Goal: Information Seeking & Learning: Learn about a topic

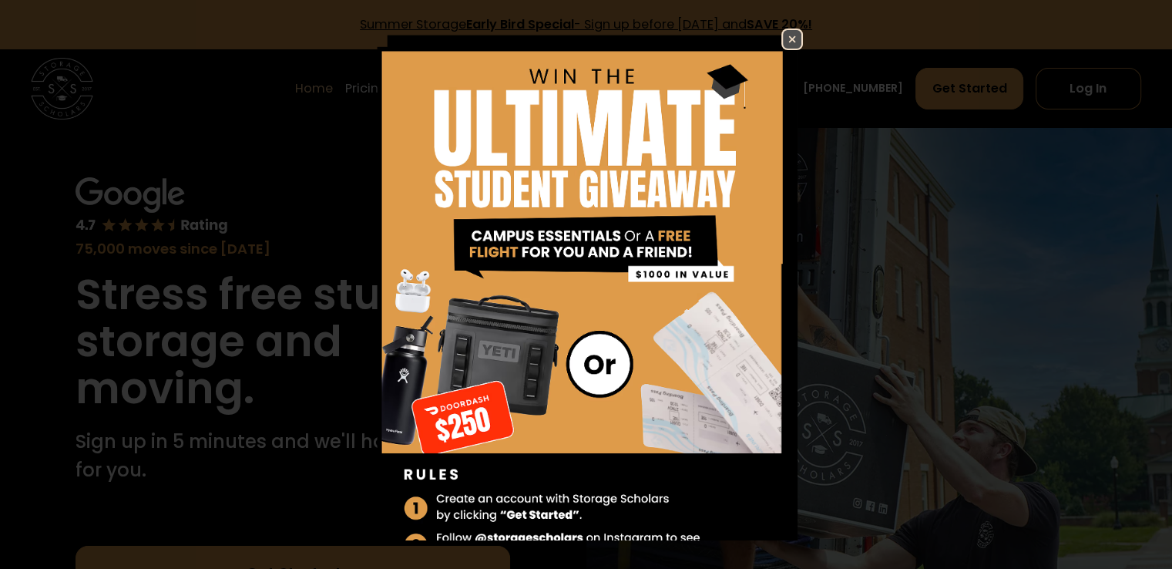
click at [783, 37] on img at bounding box center [792, 39] width 18 height 18
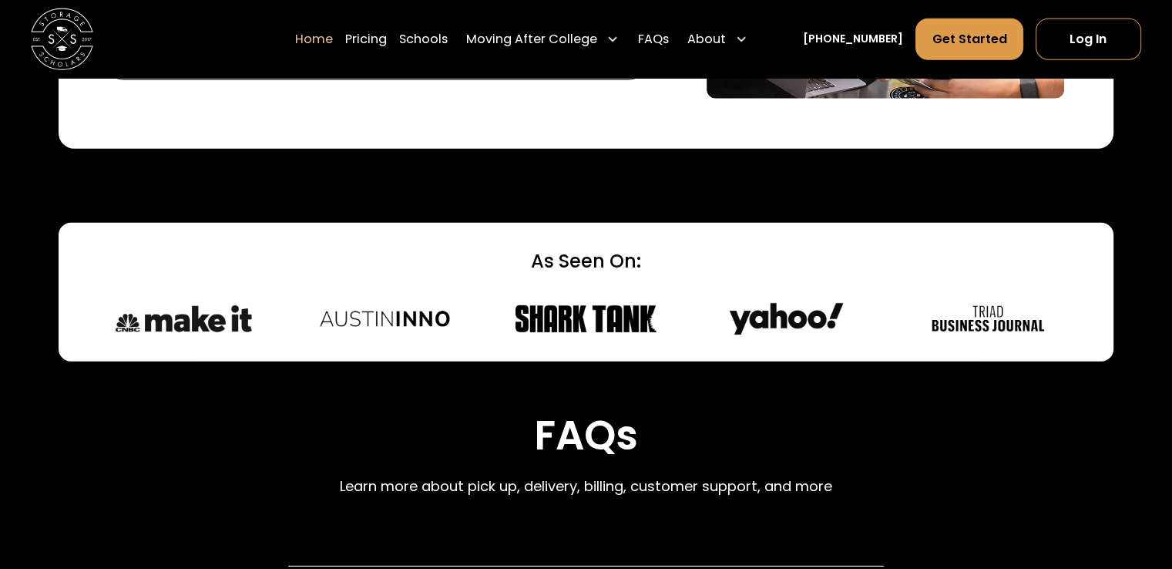
scroll to position [4161, 0]
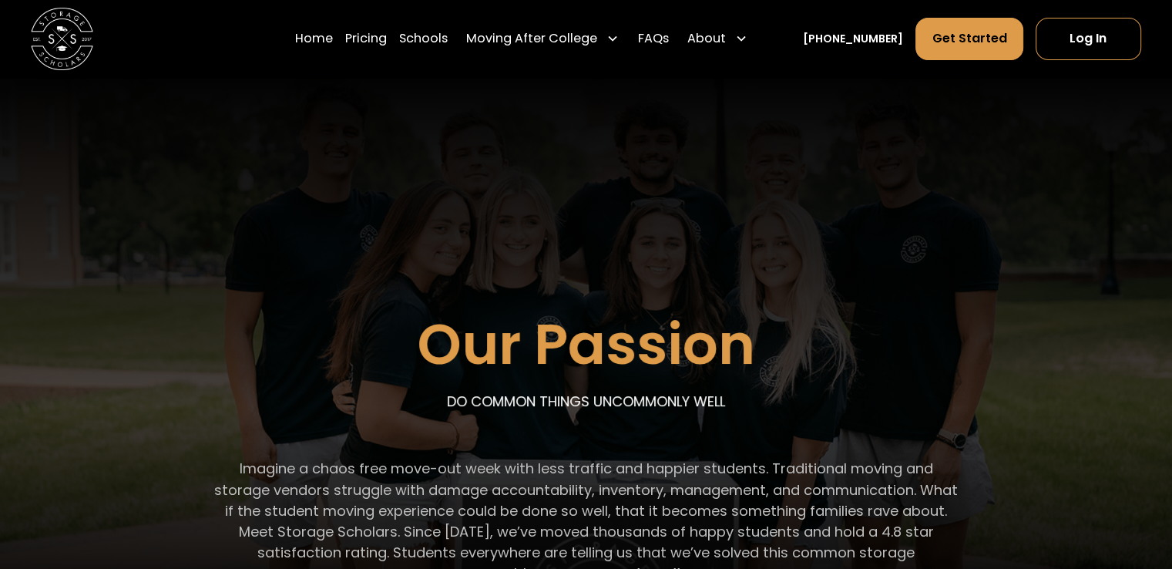
scroll to position [154, 0]
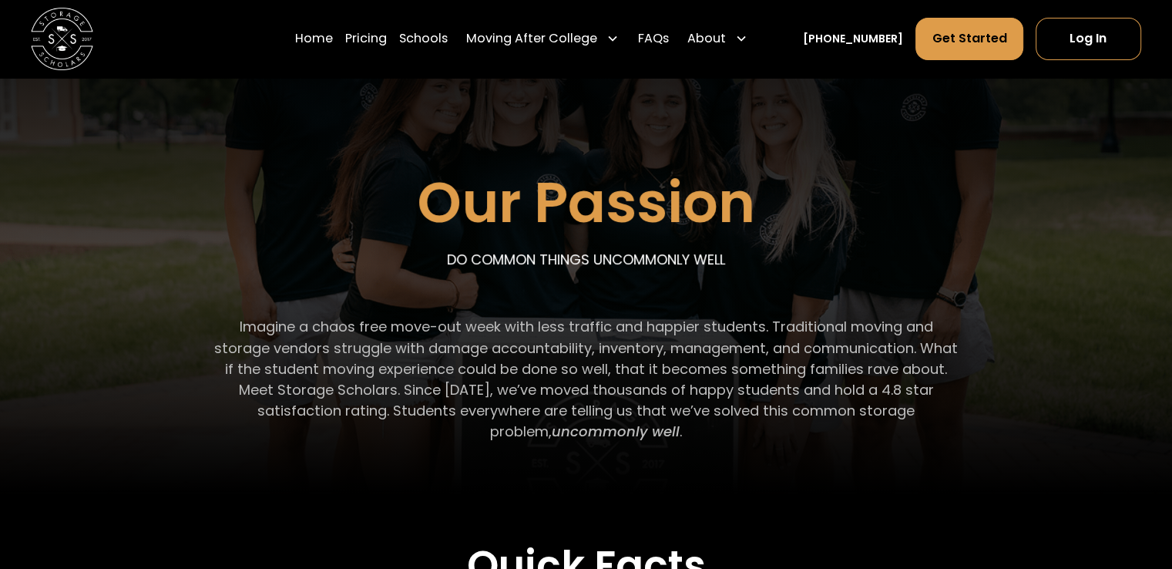
drag, startPoint x: 242, startPoint y: 327, endPoint x: 670, endPoint y: 430, distance: 439.9
click at [670, 430] on p "Imagine a chaos free move-out week with less traffic and happier students. Trad…" at bounding box center [585, 379] width 745 height 126
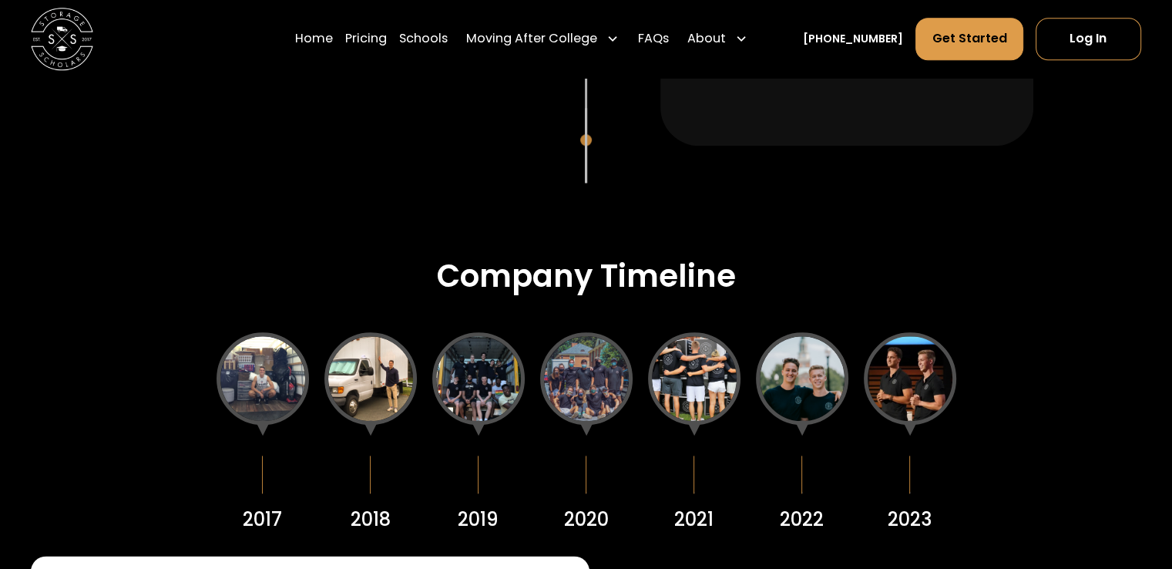
scroll to position [1695, 0]
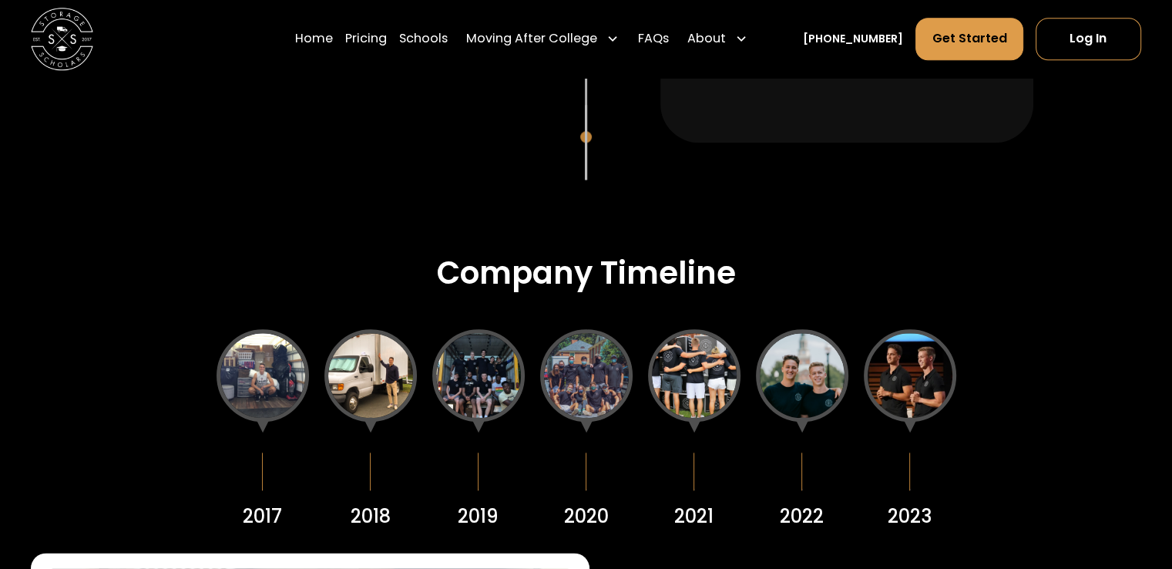
click at [264, 367] on div at bounding box center [263, 375] width 92 height 92
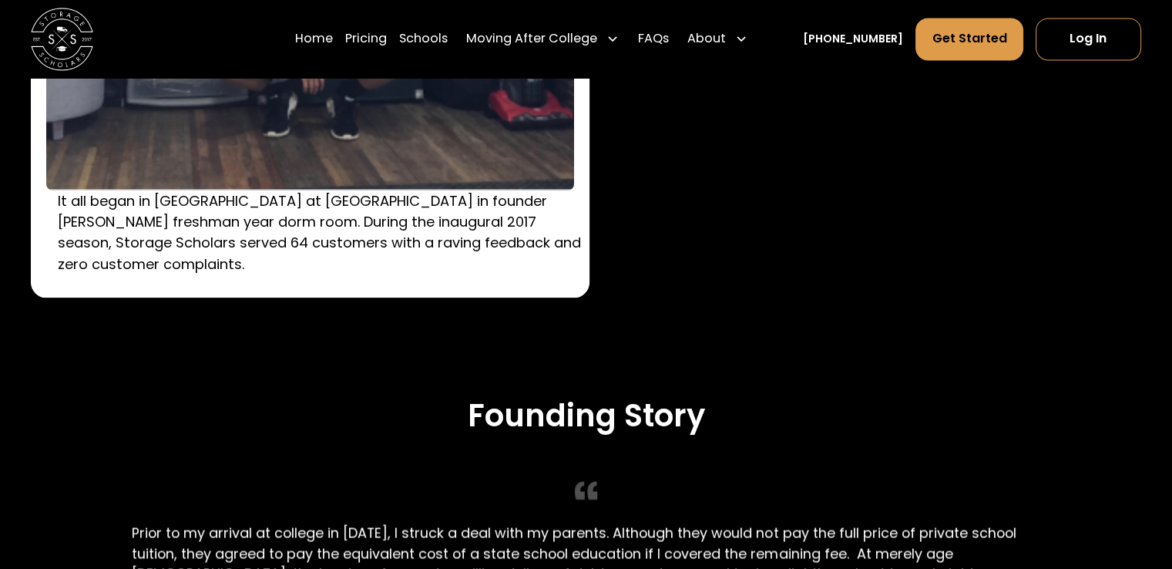
scroll to position [2389, 0]
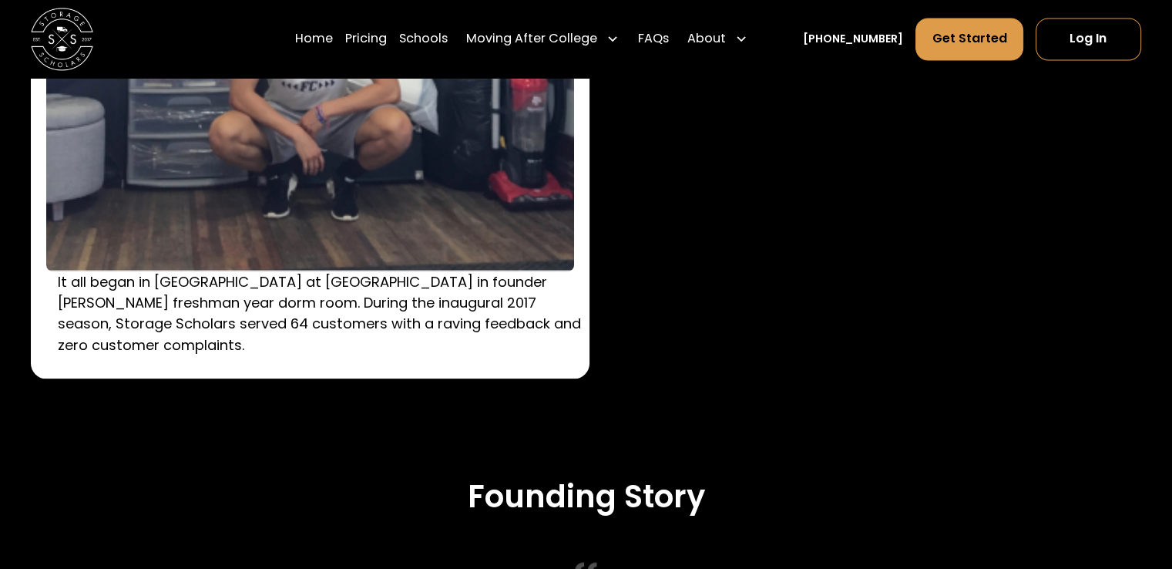
drag, startPoint x: 57, startPoint y: 284, endPoint x: 245, endPoint y: 337, distance: 195.2
click at [245, 337] on div "It all began in South Residence Hall at Wake Forest University in founder Sam C…" at bounding box center [310, 118] width 559 height 519
copy p "It all began in South Residence Hall at Wake Forest University in founder Sam C…"
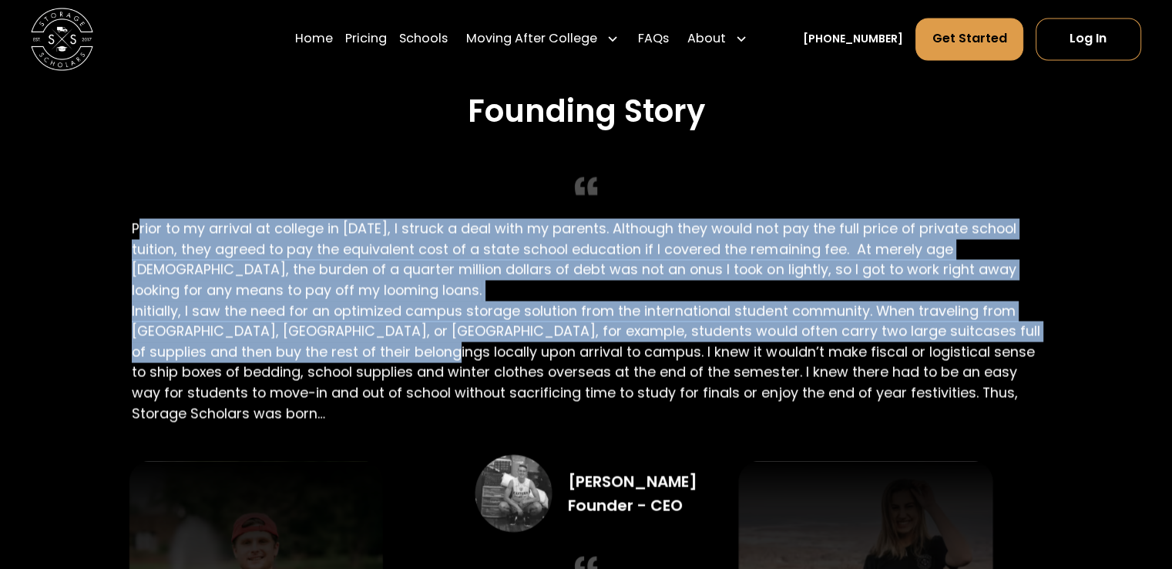
drag, startPoint x: 136, startPoint y: 227, endPoint x: 401, endPoint y: 346, distance: 291.1
click at [401, 346] on div "Founding Story Prior to my arrival at college in 2016, I struck a deal with my …" at bounding box center [586, 344] width 908 height 505
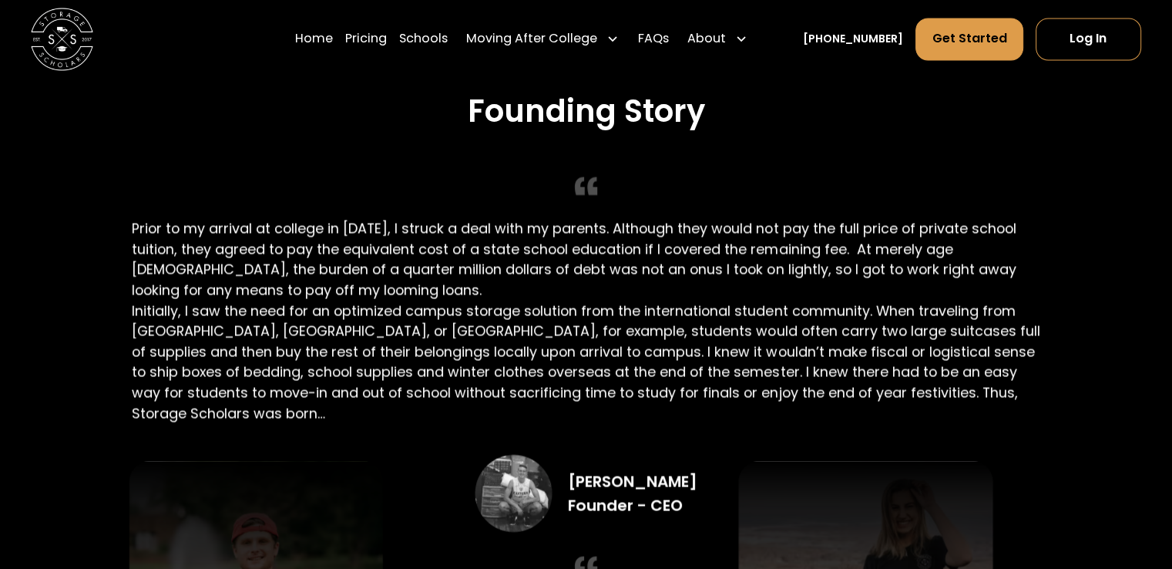
click at [126, 230] on div "Founding Story Prior to my arrival at college in 2016, I struck a deal with my …" at bounding box center [586, 344] width 970 height 505
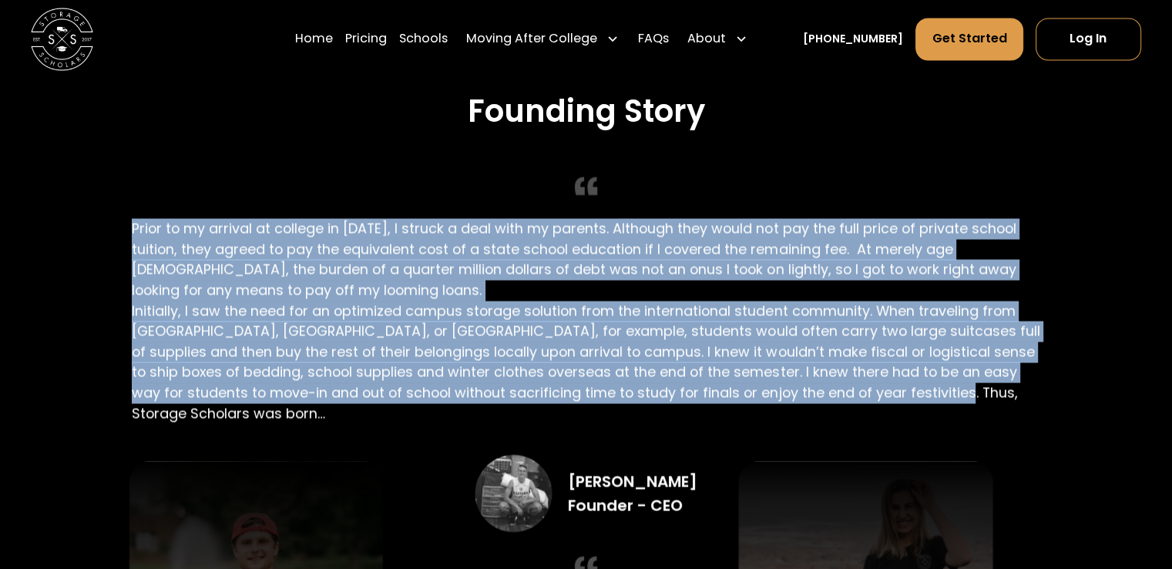
drag, startPoint x: 132, startPoint y: 227, endPoint x: 923, endPoint y: 389, distance: 807.8
click at [923, 389] on div "Founding Story Prior to my arrival at college in 2016, I struck a deal with my …" at bounding box center [586, 344] width 908 height 505
copy p "Prior to my arrival at college in 2016, I struck a deal with my parents. Althou…"
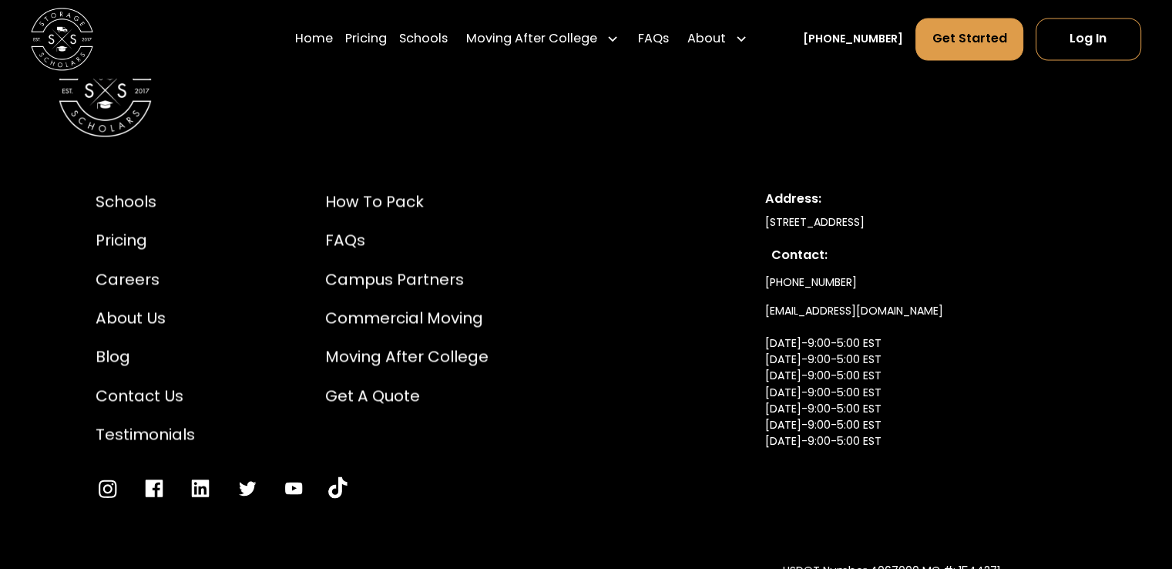
scroll to position [8433, 0]
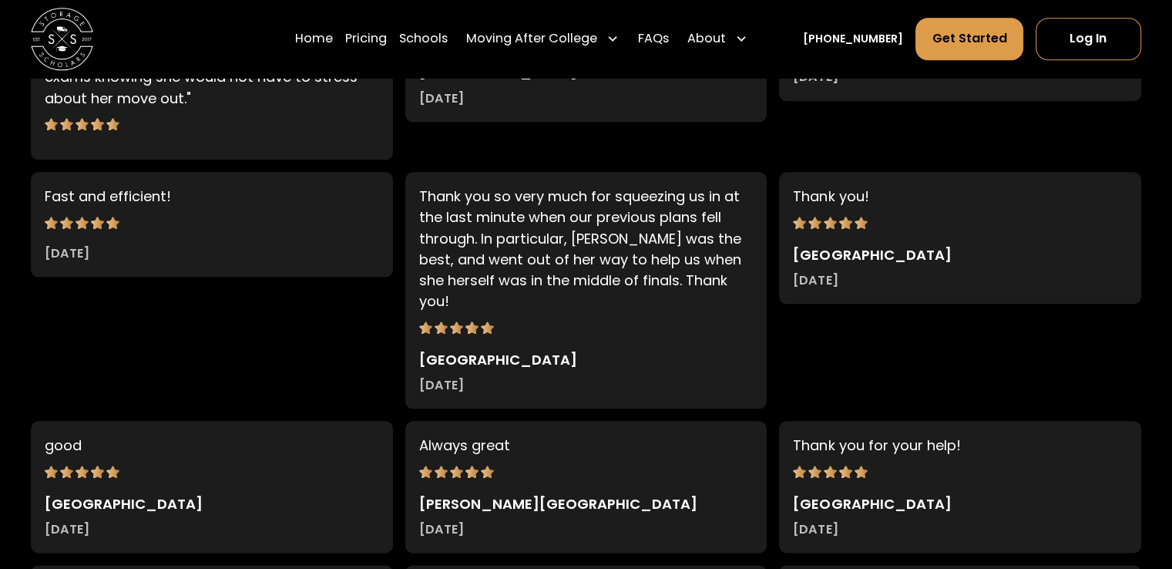
scroll to position [2312, 0]
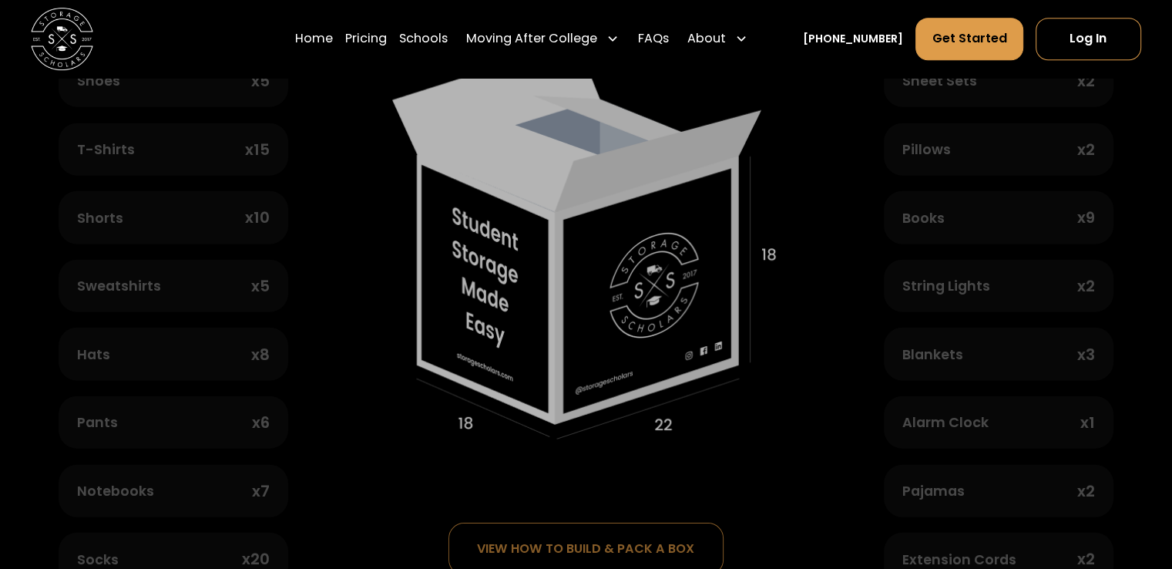
scroll to position [771, 0]
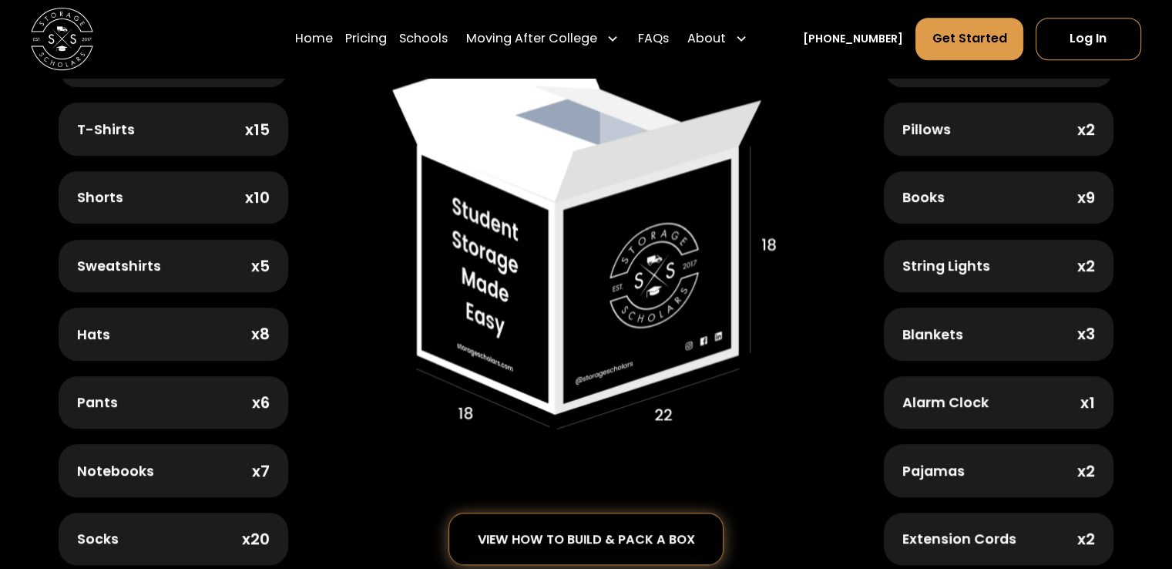
click at [629, 538] on div "view how to build & pack a box" at bounding box center [586, 539] width 217 height 14
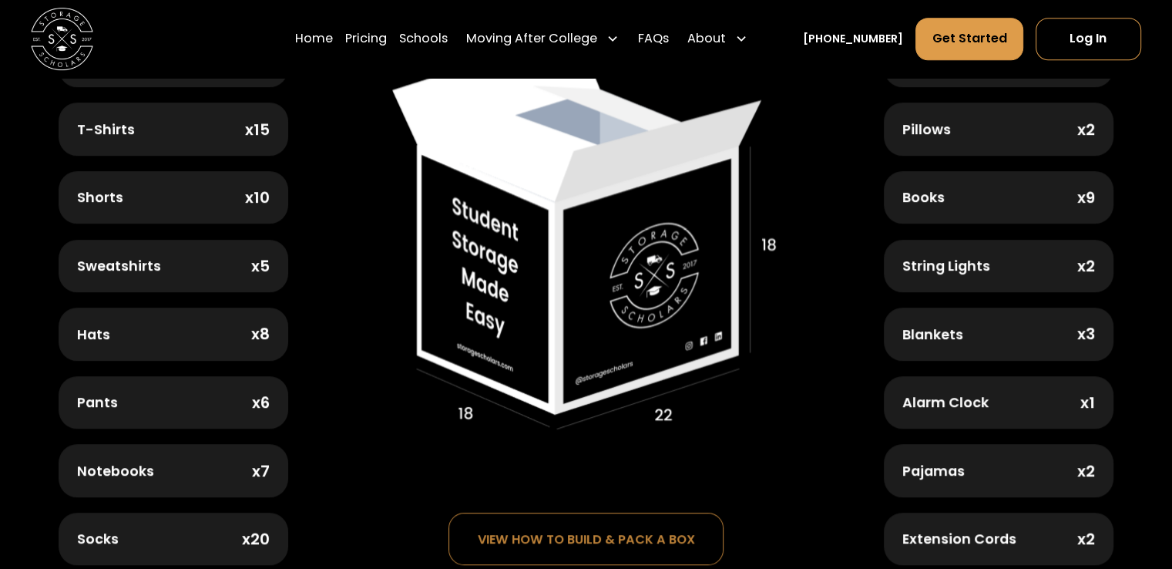
click at [1000, 126] on div "Pillows x2" at bounding box center [999, 128] width 230 height 52
click at [1085, 122] on div "x2" at bounding box center [1086, 129] width 18 height 15
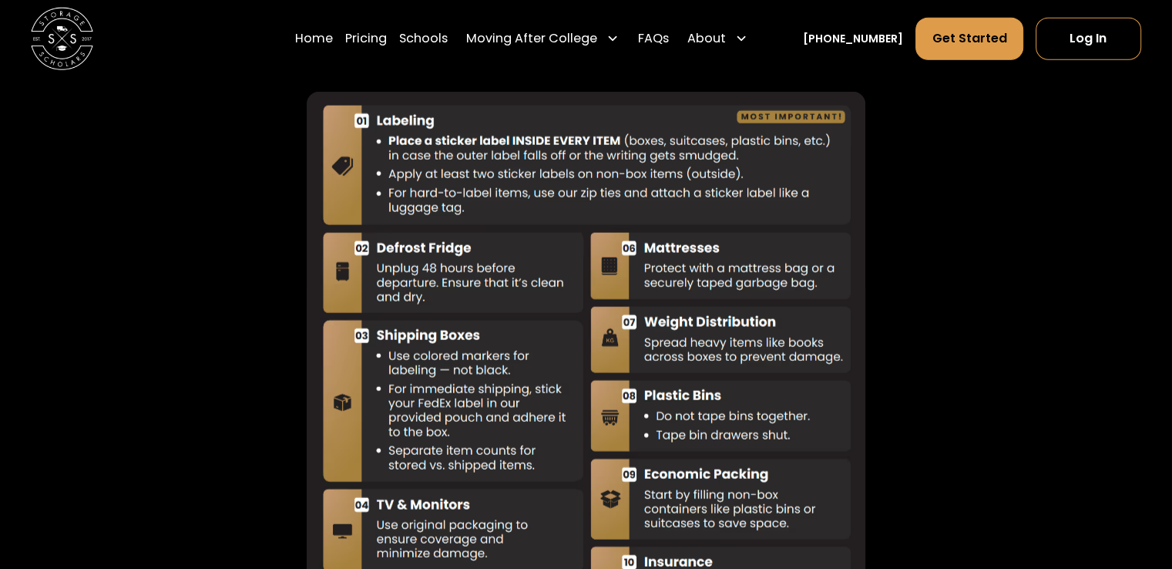
scroll to position [3621, 0]
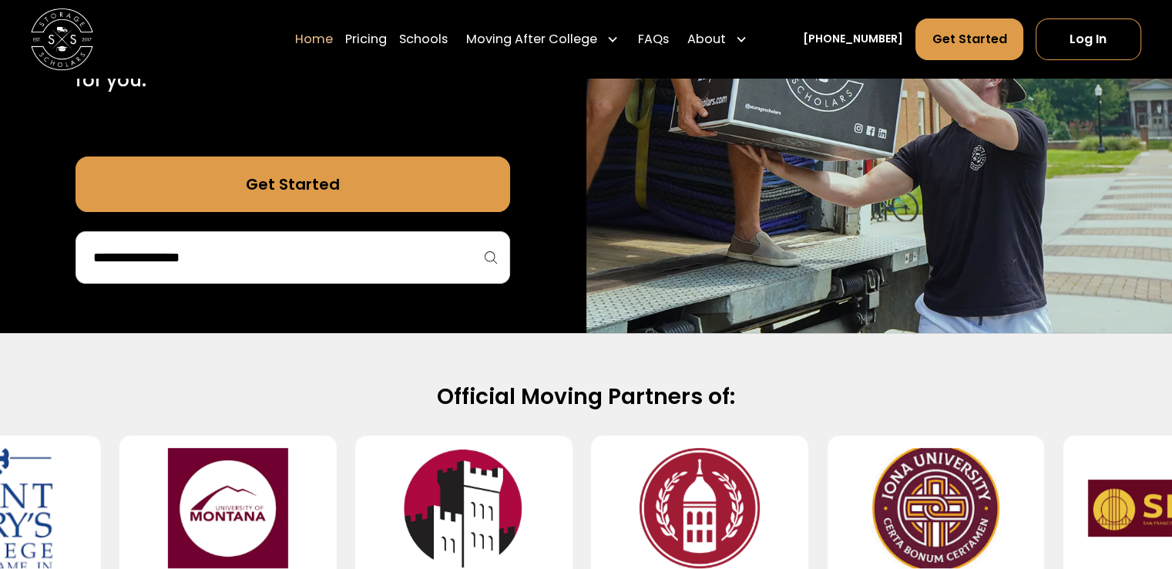
scroll to position [539, 0]
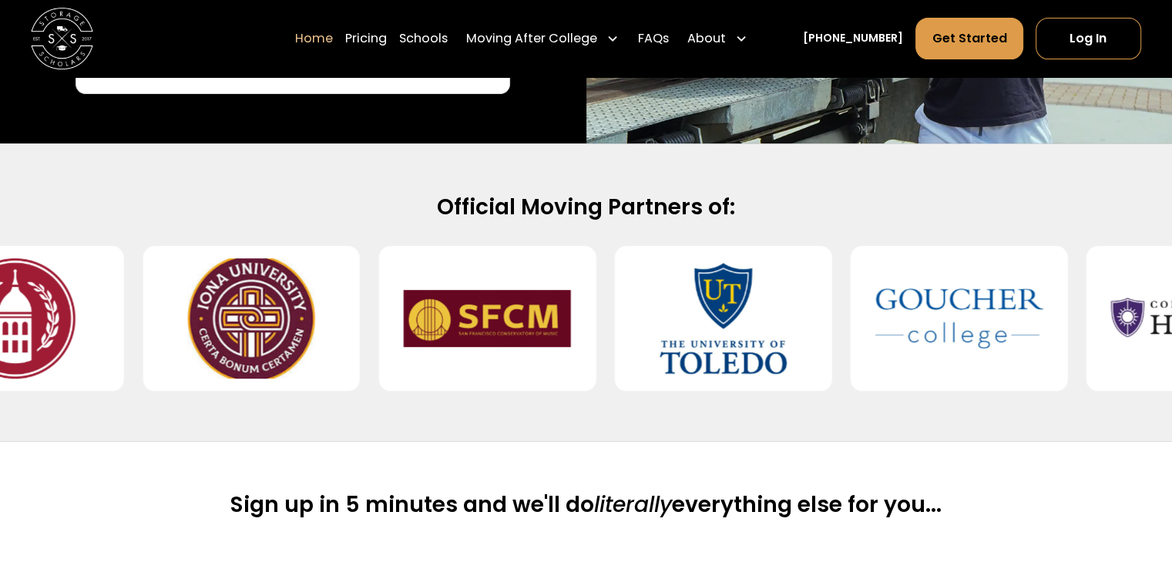
click at [394, 93] on div at bounding box center [293, 68] width 435 height 52
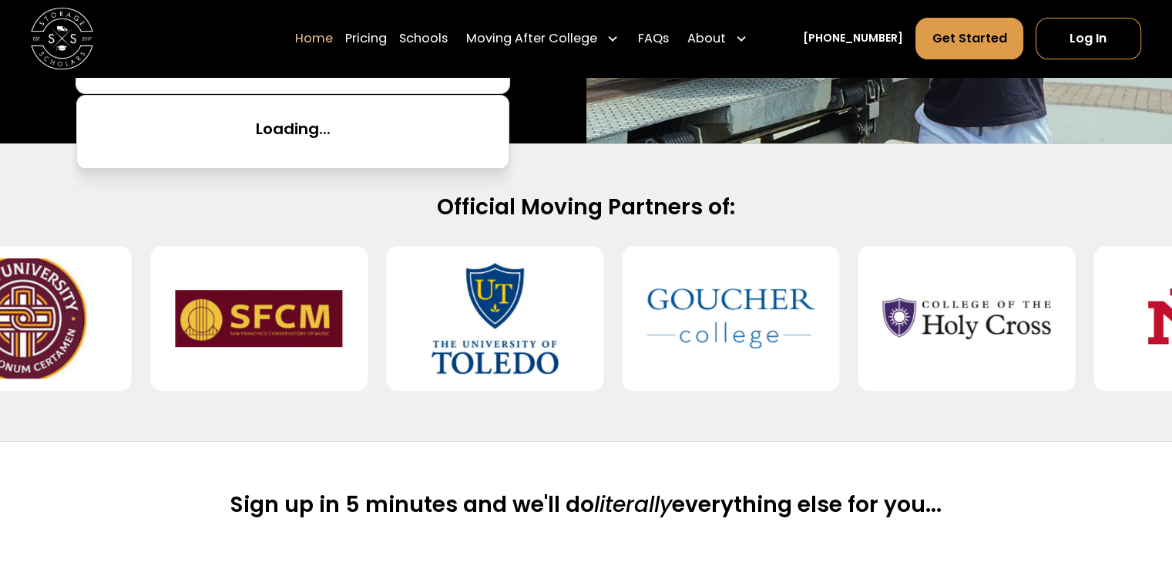
click at [386, 81] on input "search" at bounding box center [293, 68] width 402 height 26
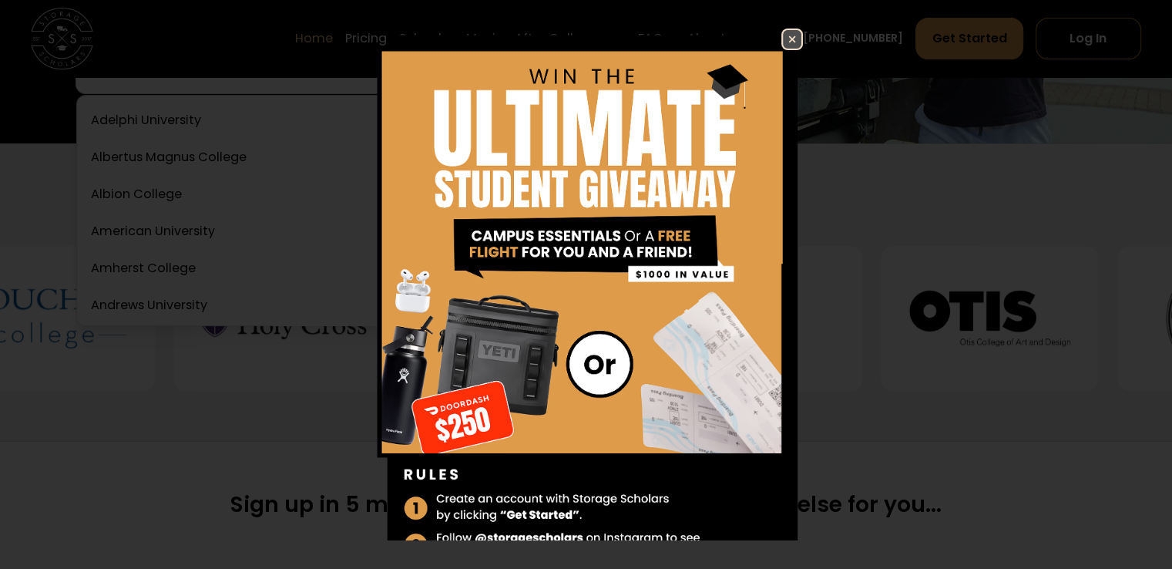
click at [783, 37] on img at bounding box center [792, 39] width 18 height 18
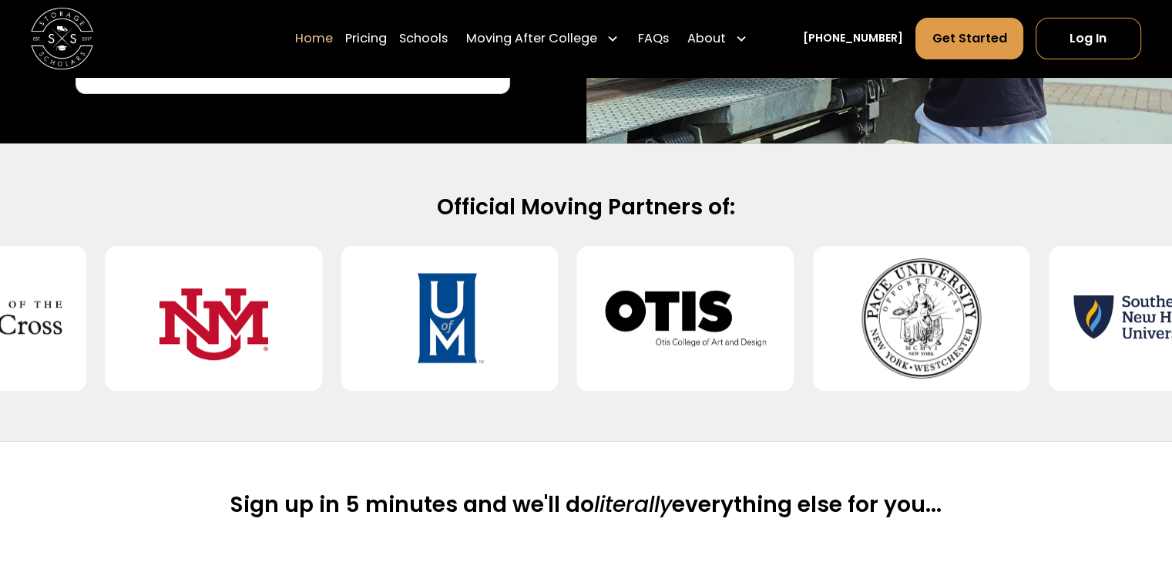
click at [358, 81] on input "search" at bounding box center [293, 68] width 402 height 26
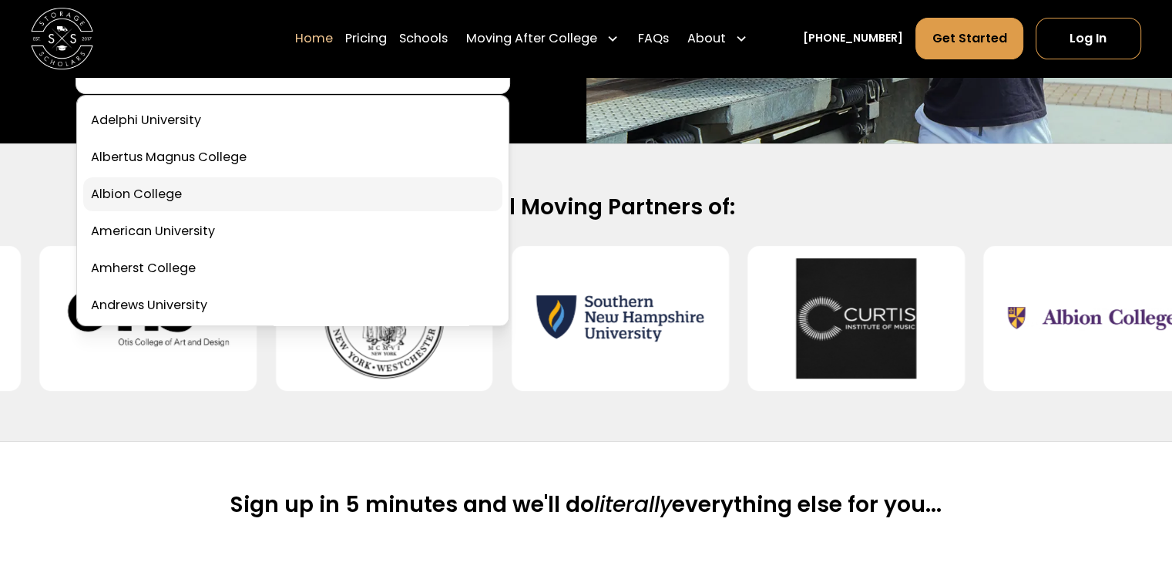
click at [231, 211] on link at bounding box center [292, 194] width 419 height 34
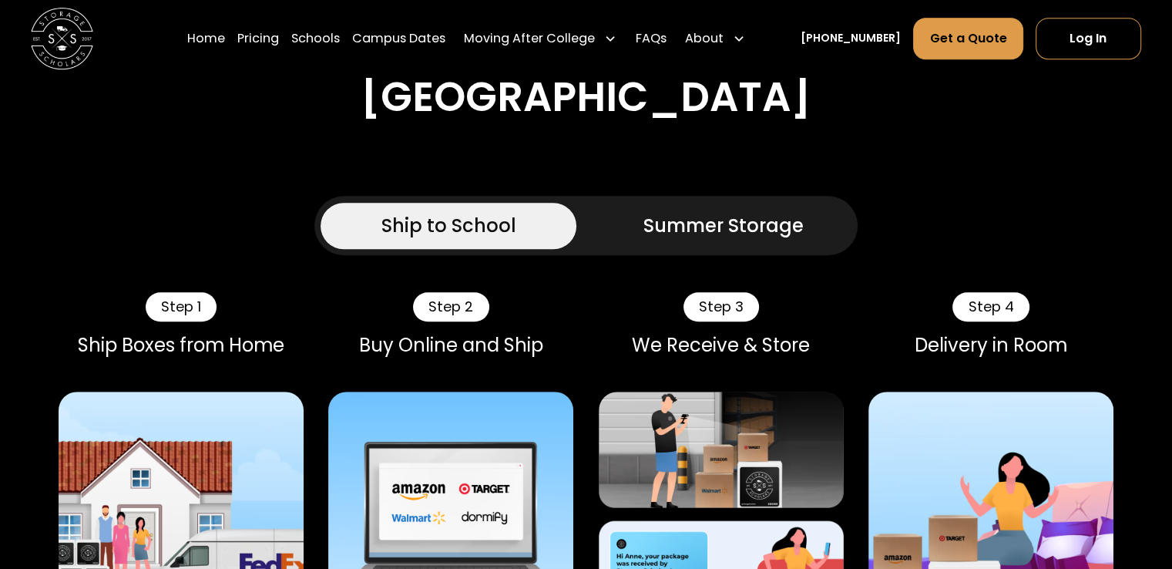
scroll to position [1002, 0]
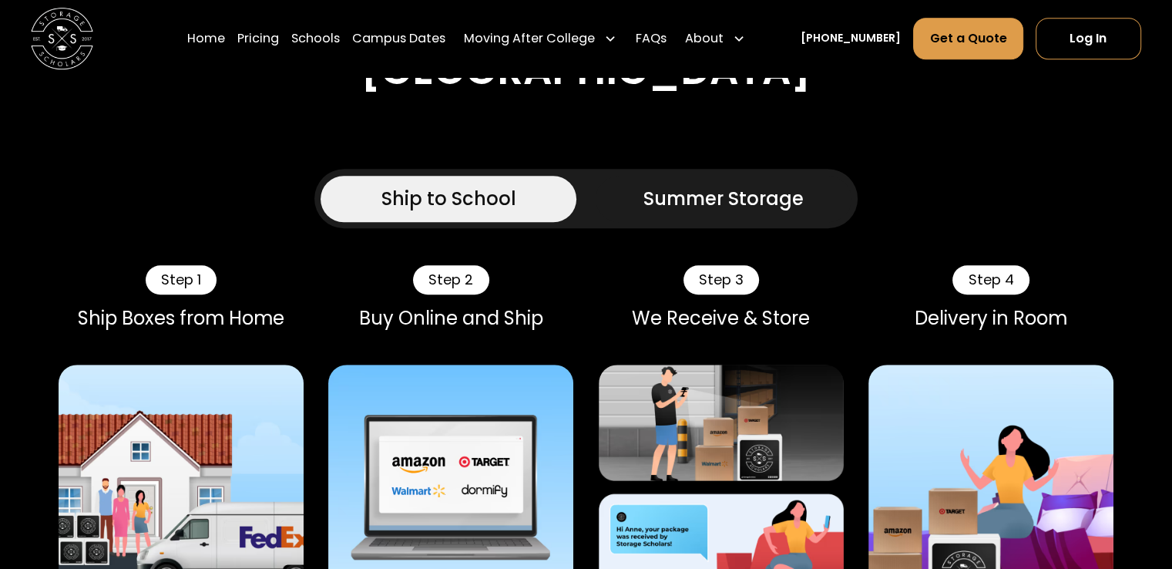
click at [776, 185] on div "Summer Storage" at bounding box center [723, 199] width 160 height 28
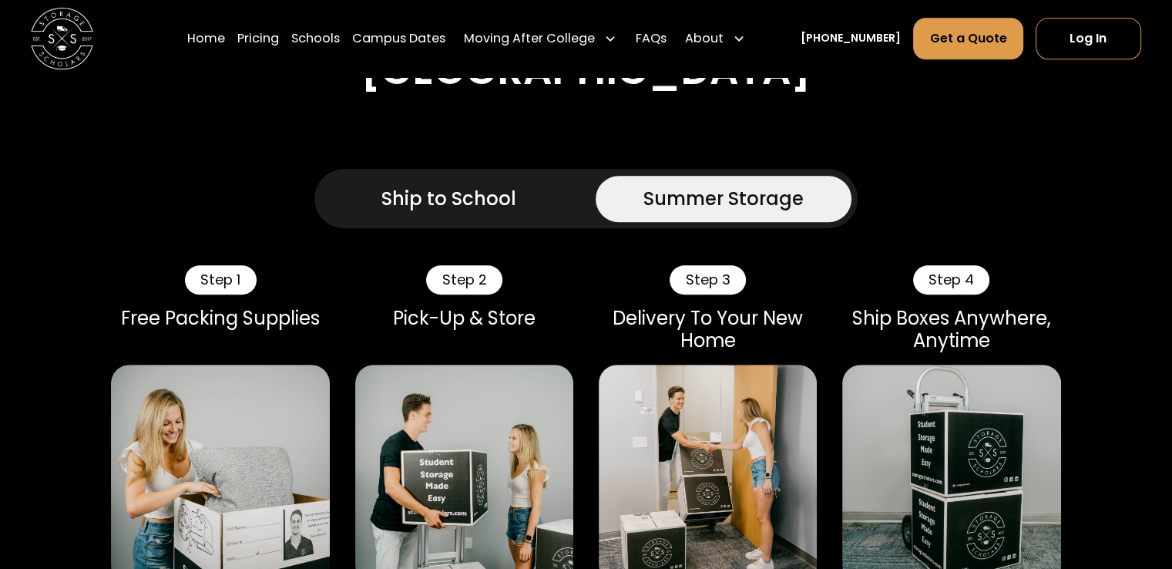
click at [463, 185] on div "Ship to School" at bounding box center [448, 199] width 135 height 28
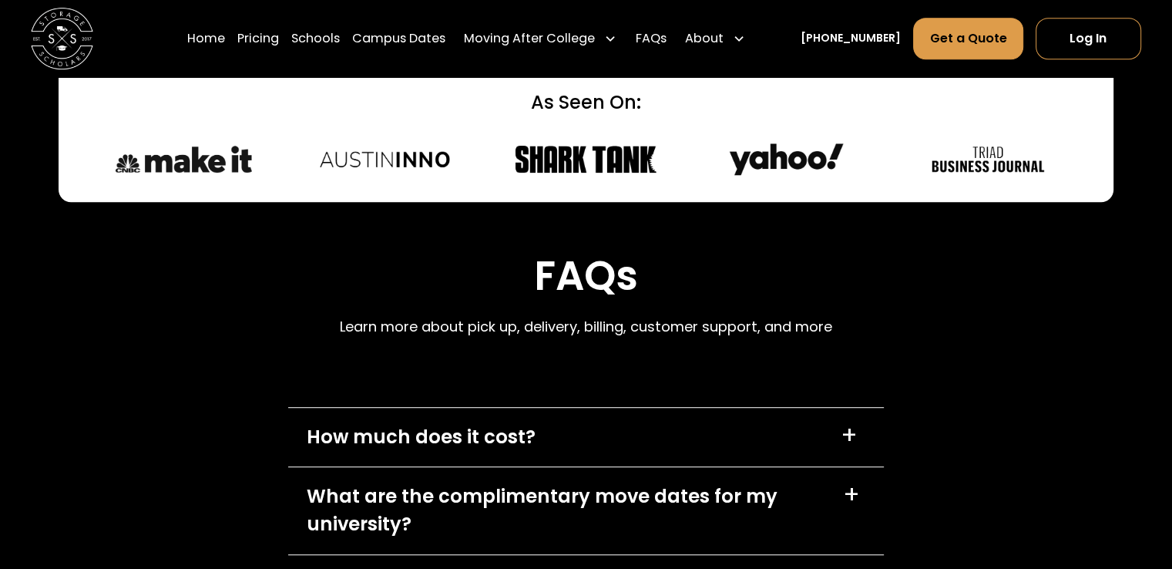
scroll to position [6857, 0]
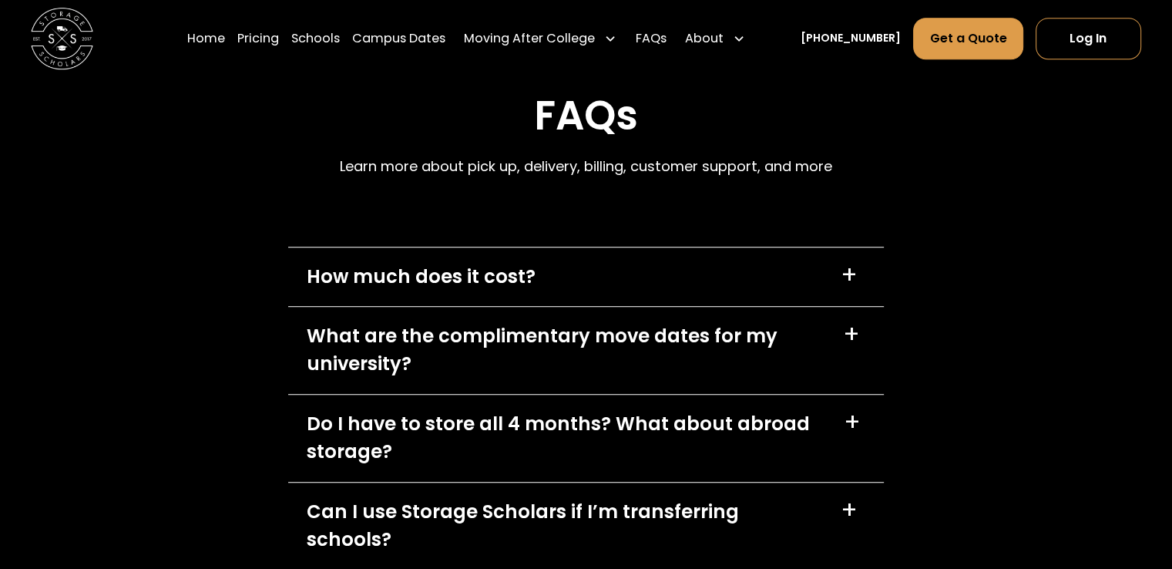
click at [850, 322] on div "+" at bounding box center [851, 334] width 17 height 25
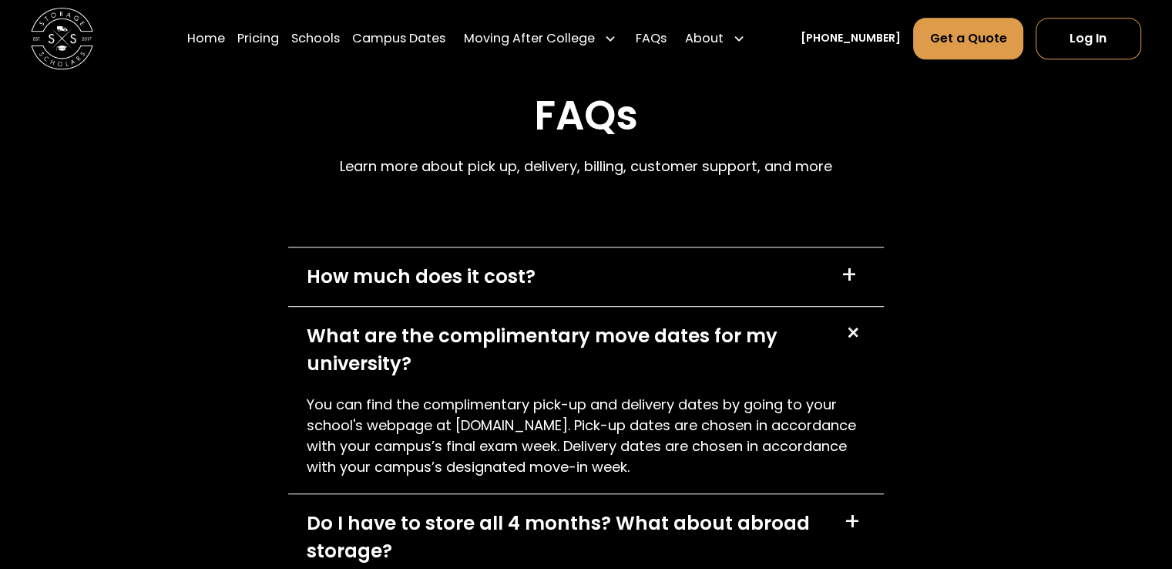
click at [848, 318] on div "+" at bounding box center [852, 332] width 29 height 29
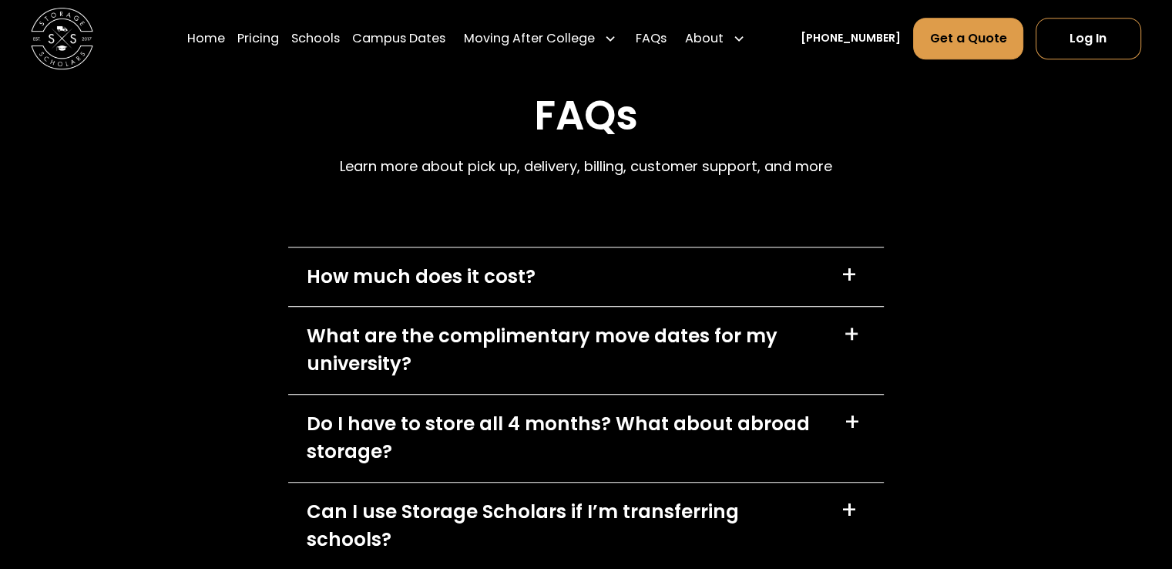
click at [865, 410] on div "+" at bounding box center [855, 422] width 22 height 25
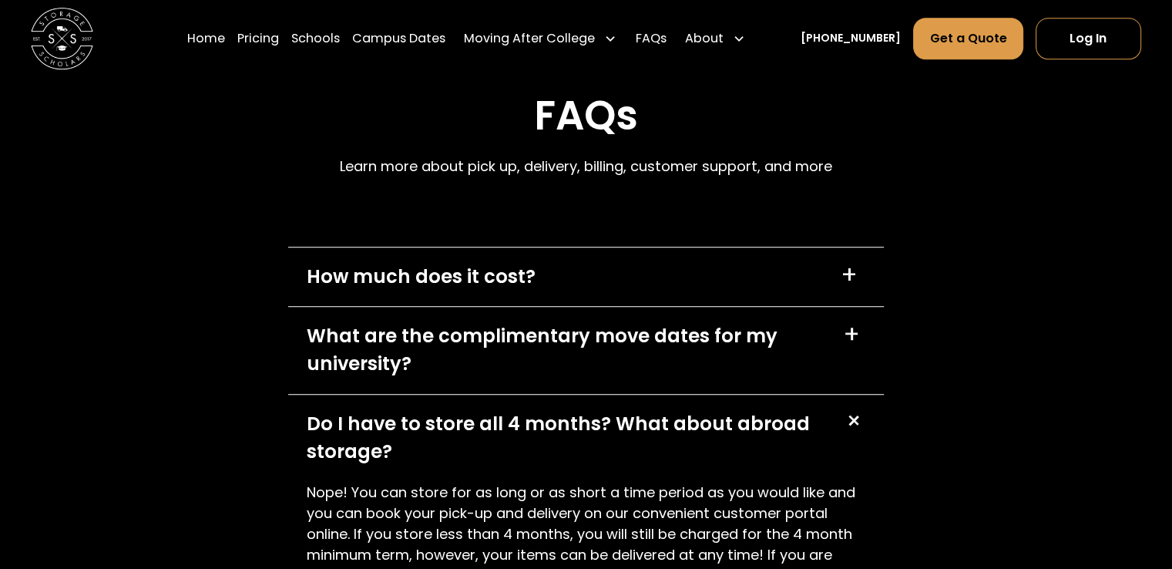
click at [851, 406] on div "+" at bounding box center [852, 420] width 29 height 29
